Goal: Find specific page/section: Find specific page/section

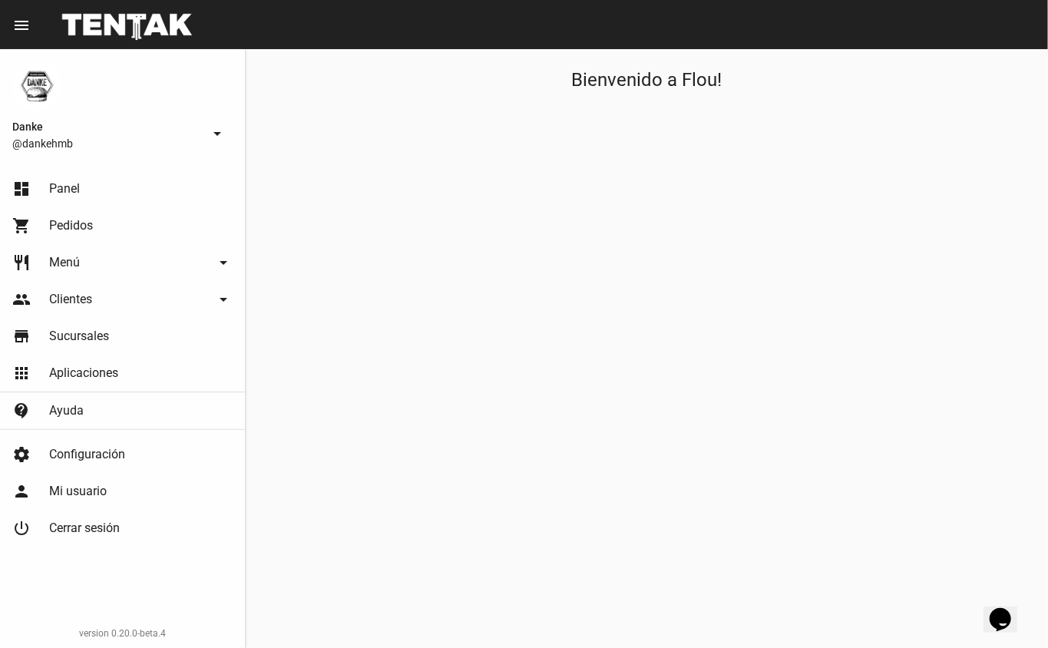
click at [55, 188] on span "Panel" at bounding box center [64, 188] width 31 height 15
click at [657, 539] on div "Bienvenido a Flou!" at bounding box center [647, 348] width 803 height 599
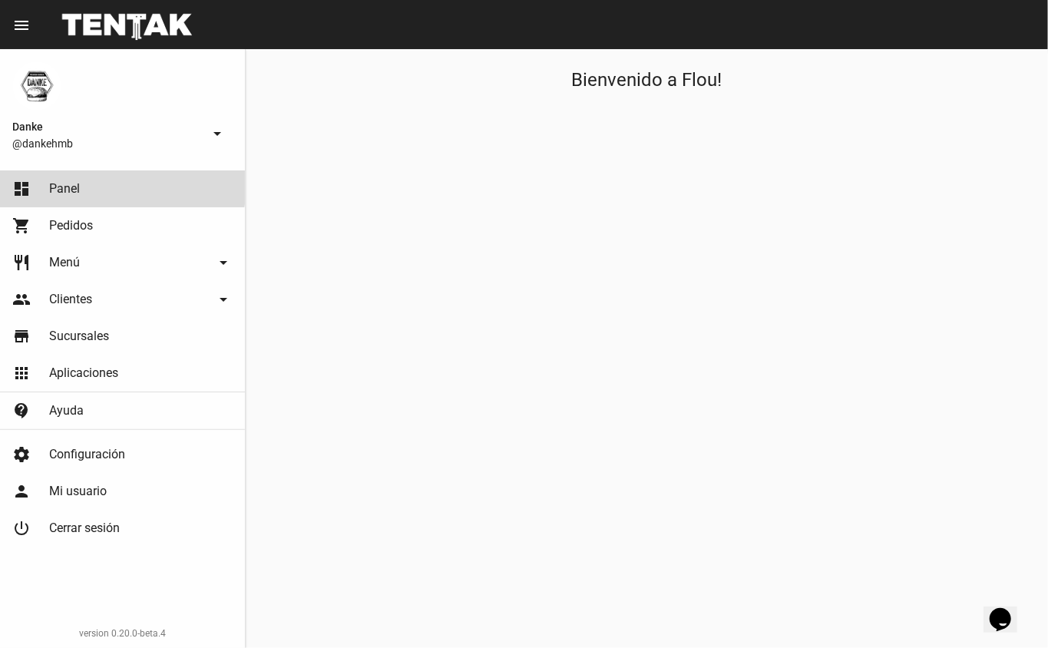
click at [112, 180] on link "dashboard Panel" at bounding box center [122, 188] width 245 height 37
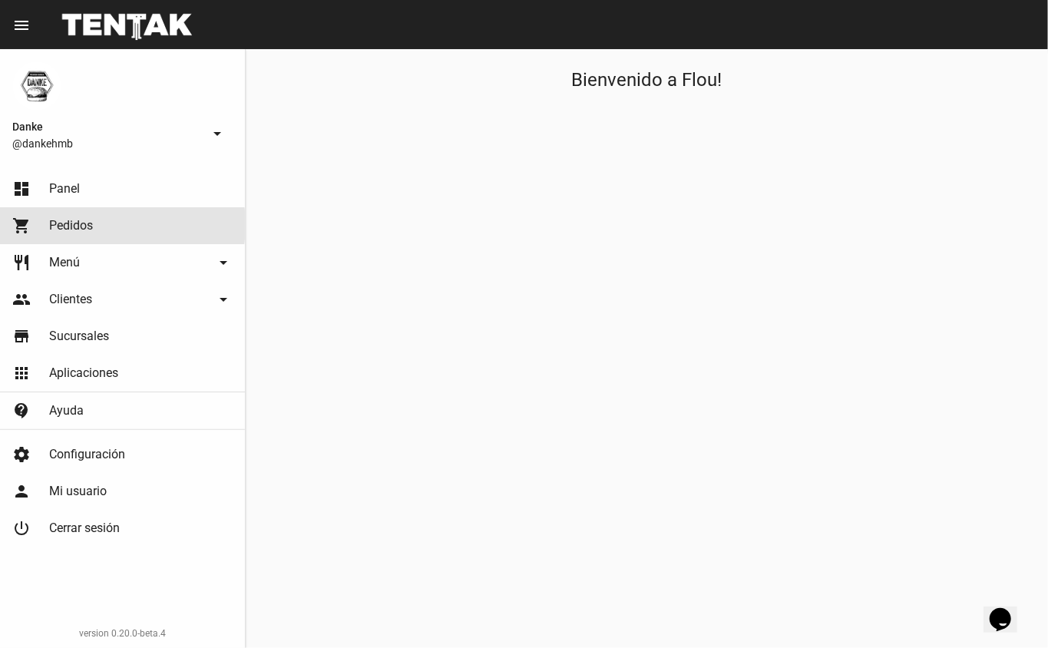
click at [101, 225] on link "shopping_cart Pedidos" at bounding box center [122, 225] width 245 height 37
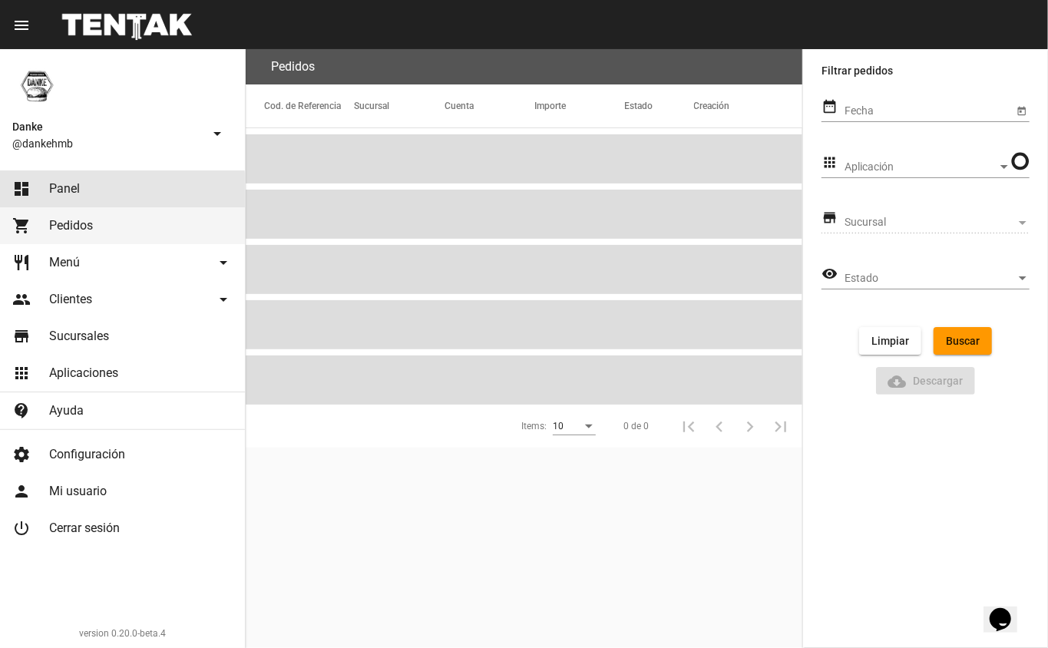
click at [71, 200] on link "dashboard Panel" at bounding box center [122, 188] width 245 height 37
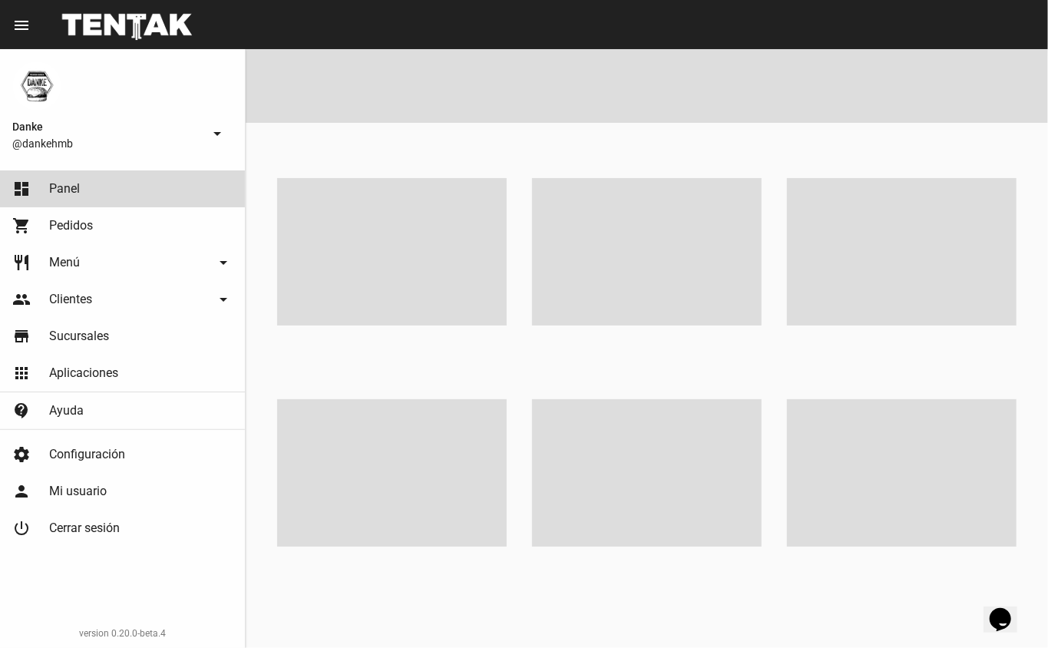
click at [87, 185] on link "dashboard Panel" at bounding box center [122, 188] width 245 height 37
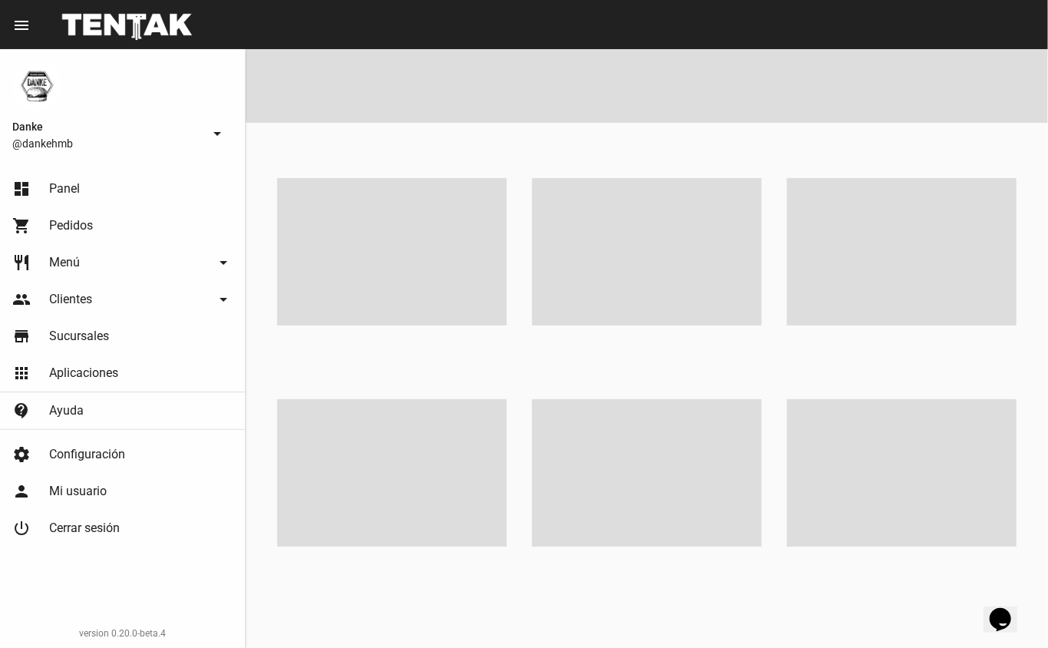
click at [120, 176] on link "dashboard Panel" at bounding box center [122, 188] width 245 height 37
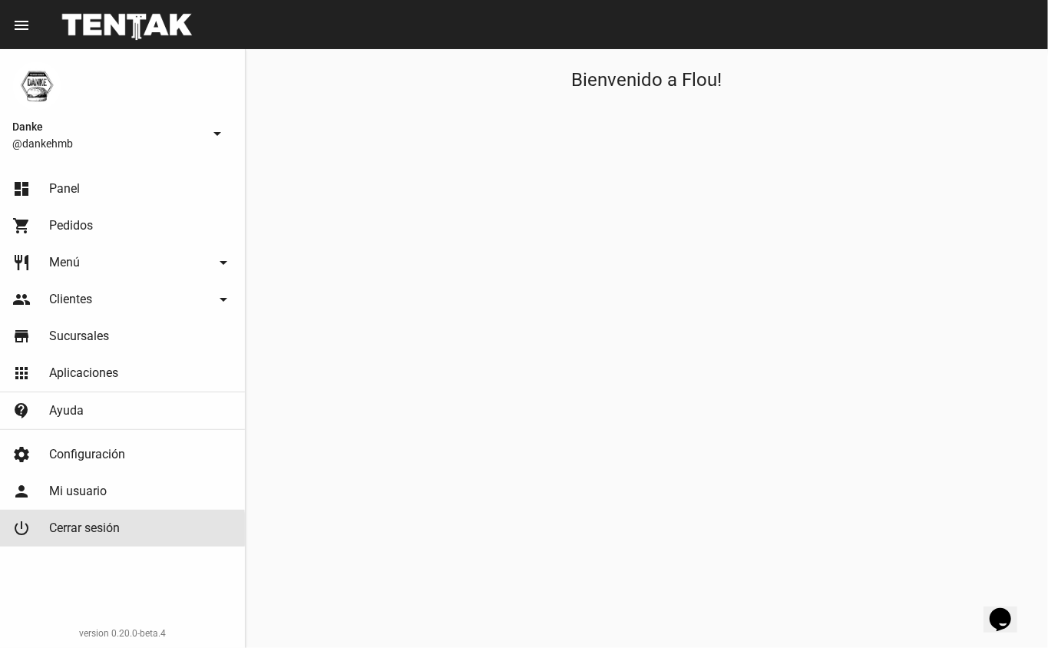
click at [80, 530] on span "Cerrar sesión" at bounding box center [84, 528] width 71 height 15
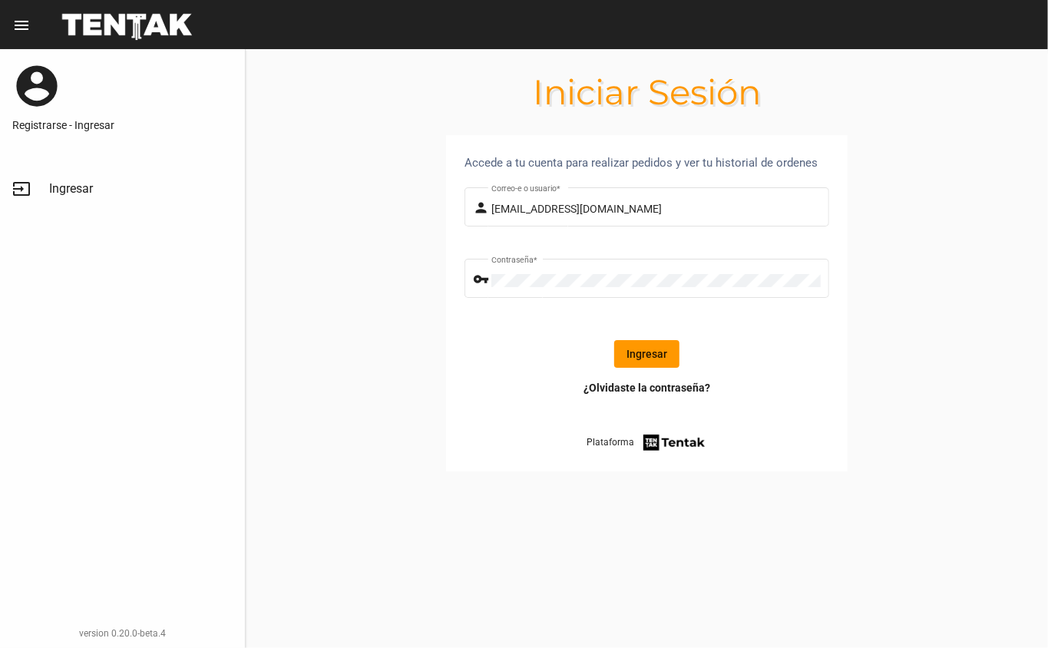
click at [664, 350] on button "Ingresar" at bounding box center [646, 354] width 65 height 28
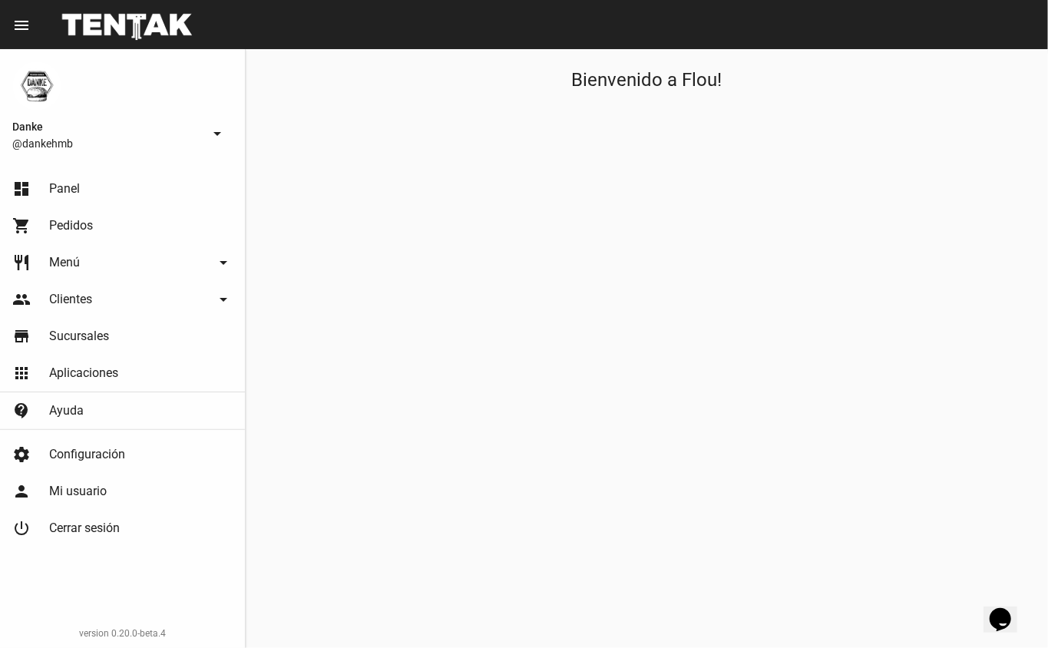
click at [169, 133] on span "Danke" at bounding box center [107, 127] width 190 height 18
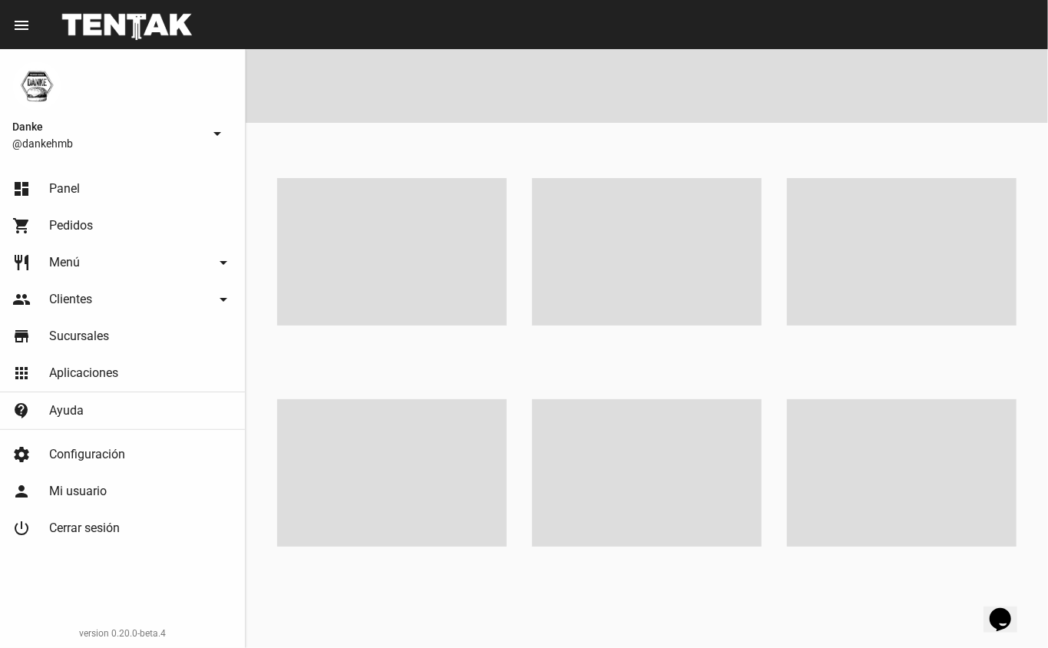
click at [183, 74] on div "Danke @dankehmb arrow_drop_down" at bounding box center [122, 106] width 245 height 115
click at [192, 75] on div "[PERSON_NAME] @dankehmb arrow_drop_down" at bounding box center [122, 106] width 245 height 115
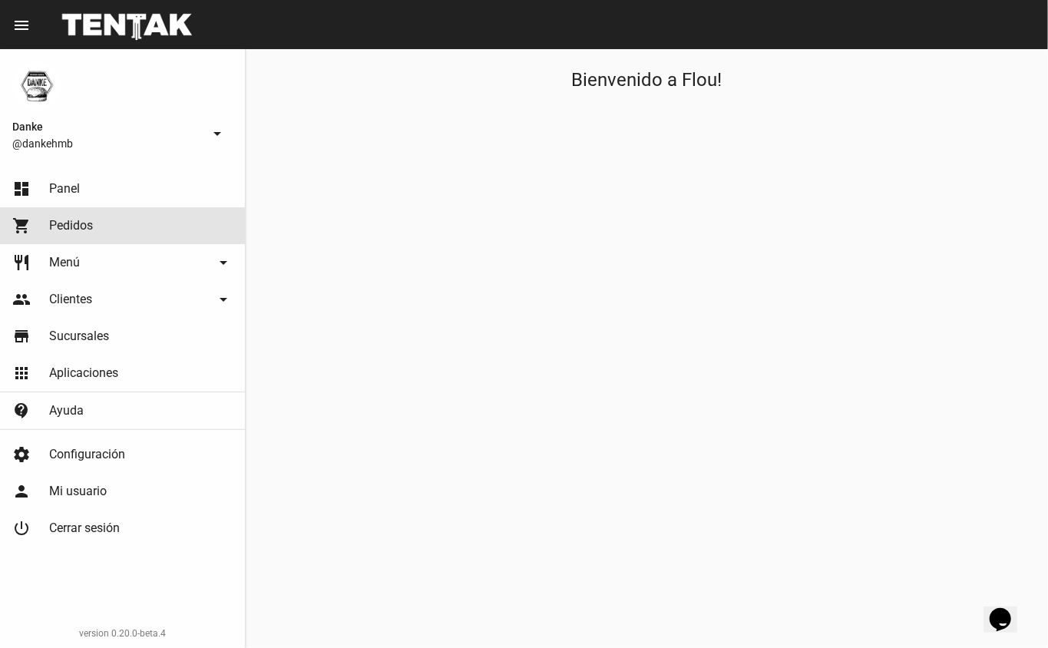
click at [147, 240] on link "shopping_cart Pedidos" at bounding box center [122, 225] width 245 height 37
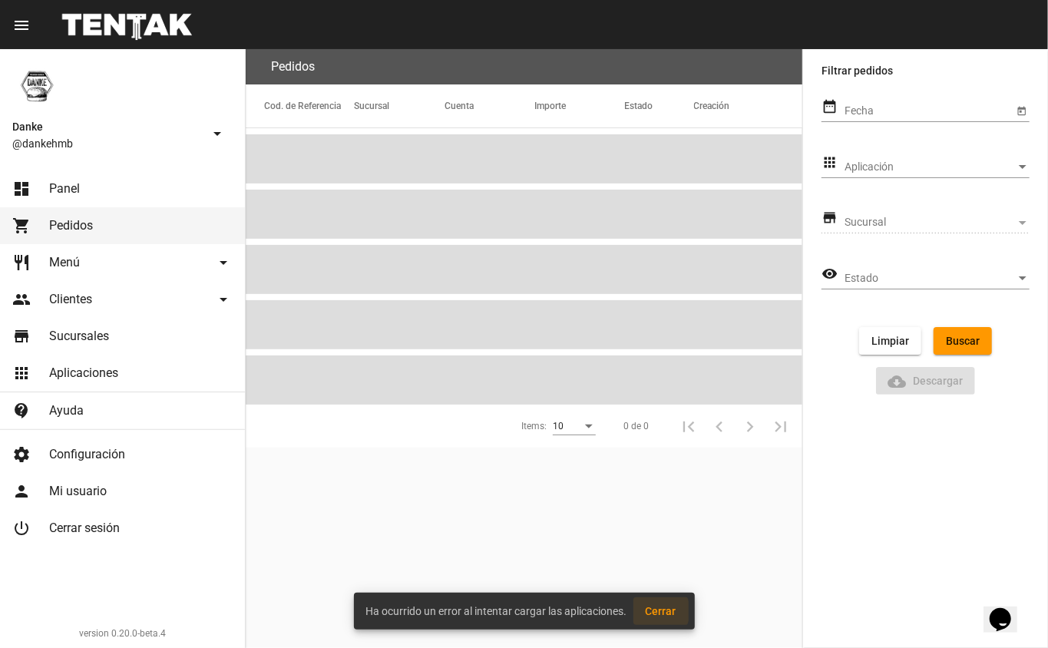
click at [659, 611] on span "Cerrar" at bounding box center [661, 611] width 31 height 12
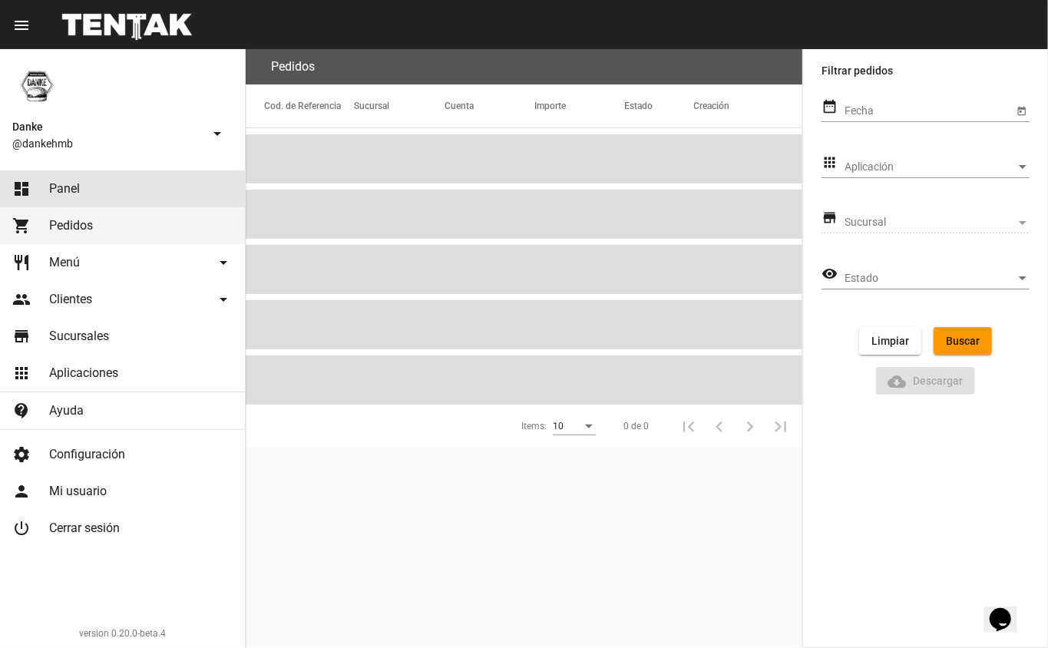
click at [86, 176] on link "dashboard Panel" at bounding box center [122, 188] width 245 height 37
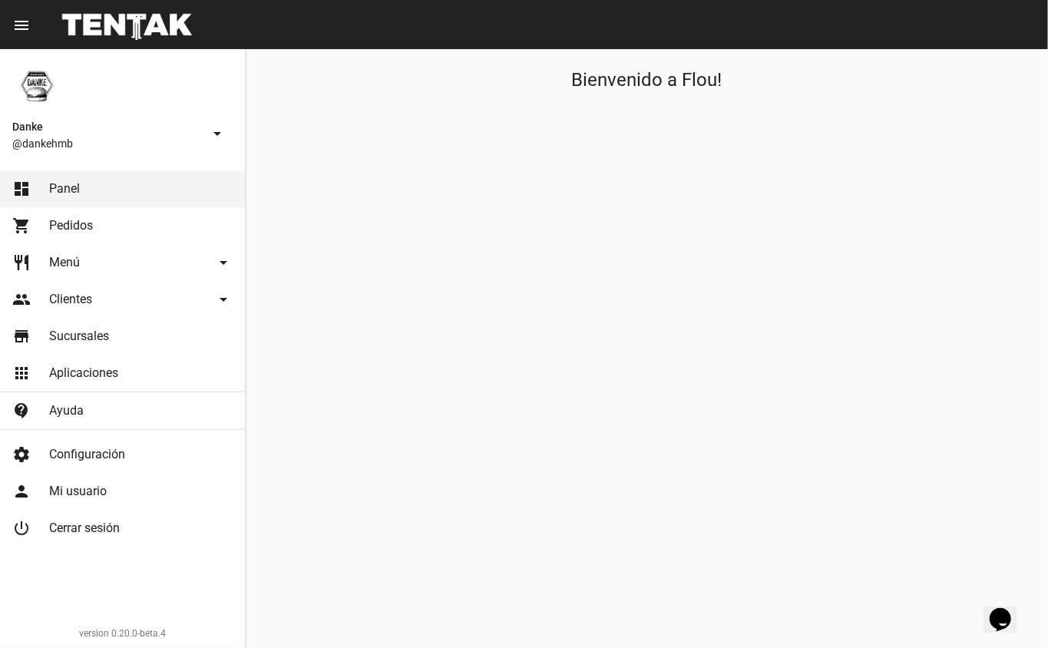
click at [118, 194] on link "dashboard Panel" at bounding box center [122, 188] width 245 height 37
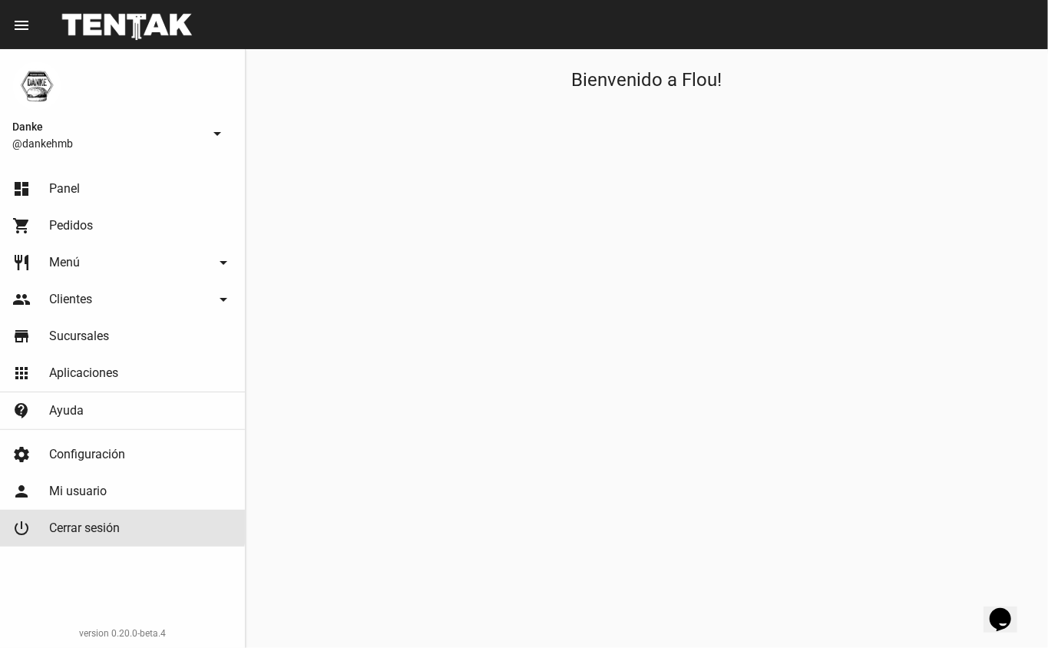
click at [81, 522] on span "Cerrar sesión" at bounding box center [84, 528] width 71 height 15
